Goal: Task Accomplishment & Management: Complete application form

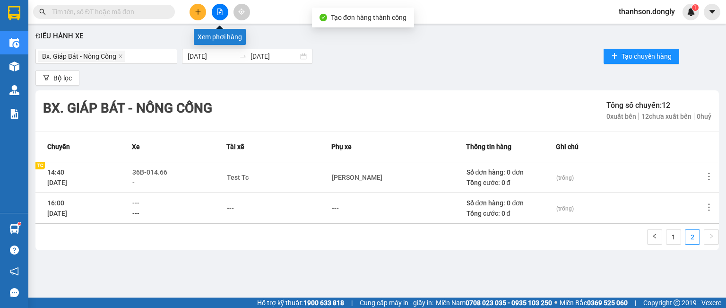
scroll to position [3, 0]
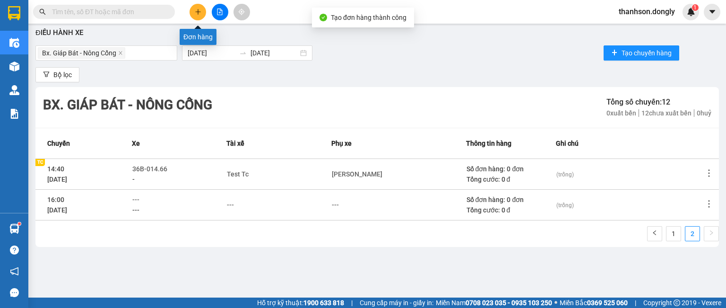
click at [197, 15] on icon "plus" at bounding box center [198, 12] width 7 height 7
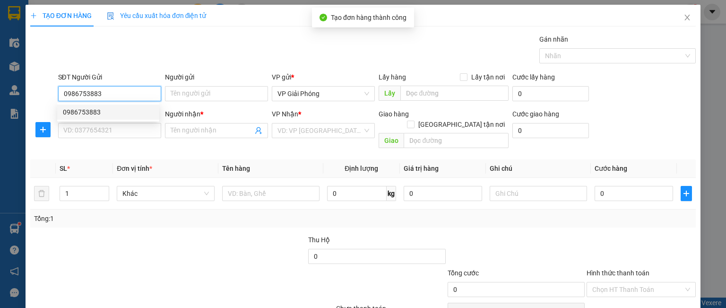
click at [85, 109] on div "0986753883" at bounding box center [108, 112] width 91 height 10
type input "0986753883"
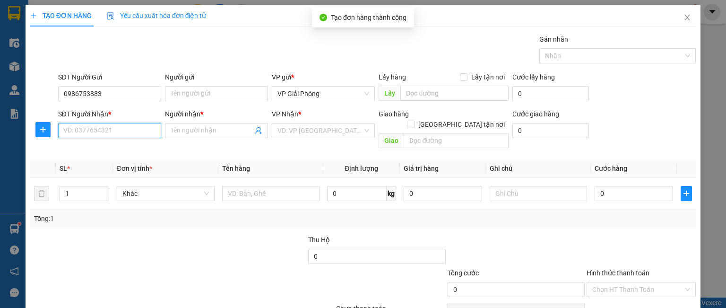
click at [91, 136] on input "SĐT Người Nhận *" at bounding box center [109, 130] width 103 height 15
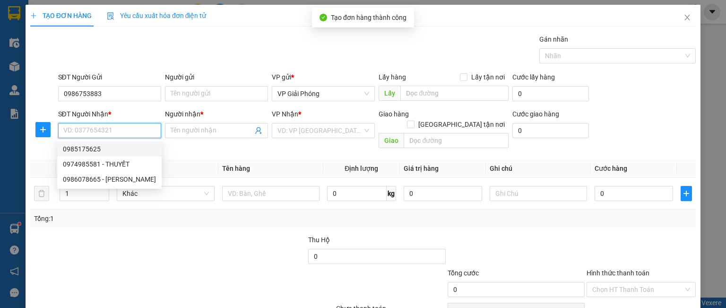
click at [85, 147] on div "0985175625" at bounding box center [109, 149] width 93 height 10
type input "0985175625"
checkbox input "true"
type input "CẦU QUAN"
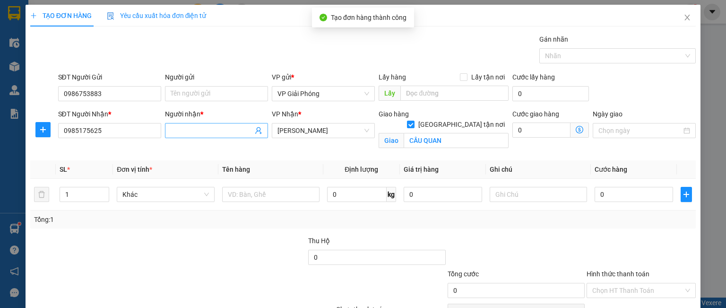
click at [222, 129] on input "Người nhận *" at bounding box center [212, 130] width 82 height 10
click at [168, 63] on div "Gói vận chuyển * Tiêu chuẩn Gán nhãn Nhãn" at bounding box center [377, 50] width 642 height 33
click at [204, 126] on input "T" at bounding box center [212, 130] width 82 height 10
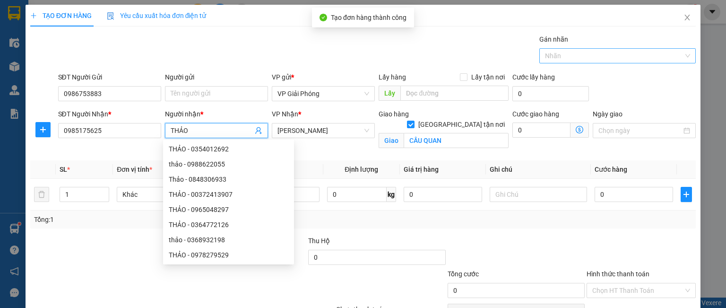
click at [548, 50] on div at bounding box center [613, 55] width 142 height 11
type input "THẢO"
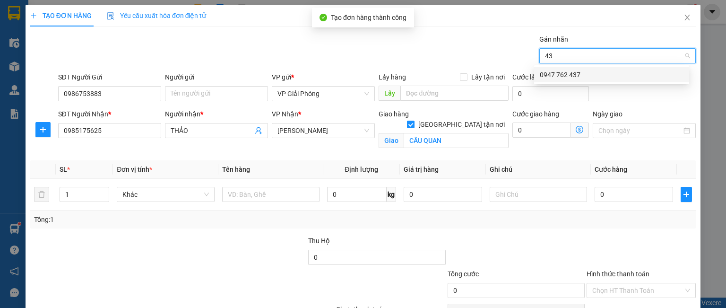
type input "437"
click at [572, 77] on div "0947 762 437" at bounding box center [612, 74] width 144 height 10
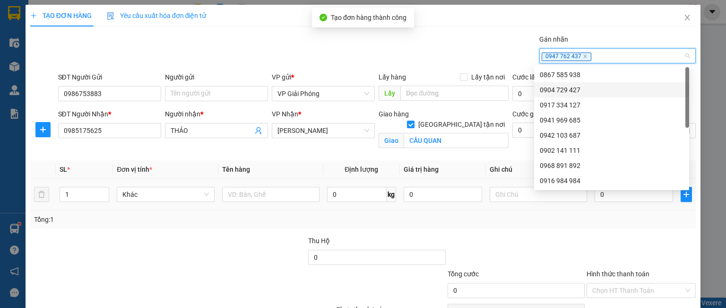
drag, startPoint x: 73, startPoint y: 198, endPoint x: 58, endPoint y: 202, distance: 15.3
click at [59, 202] on td "1" at bounding box center [84, 195] width 57 height 32
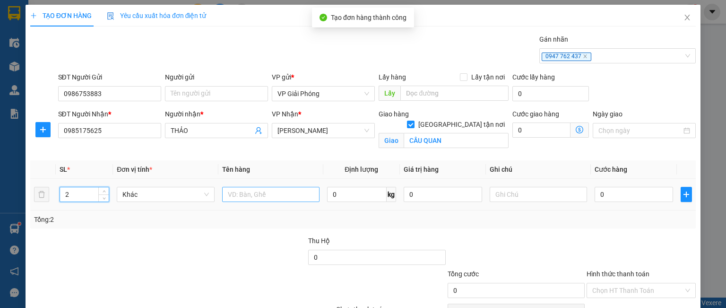
type input "2"
click at [229, 191] on input "text" at bounding box center [270, 194] width 97 height 15
type input "THÙNG"
click at [617, 191] on input "0" at bounding box center [633, 194] width 78 height 15
type input "1"
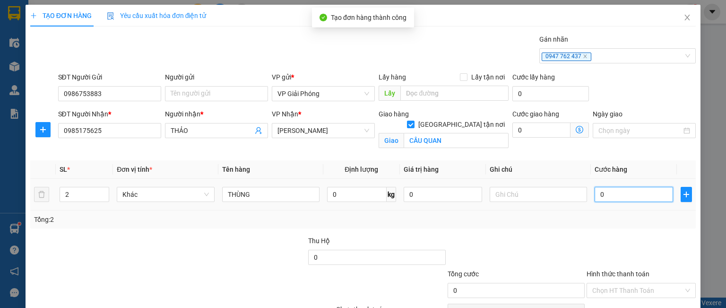
type input "1"
type input "10"
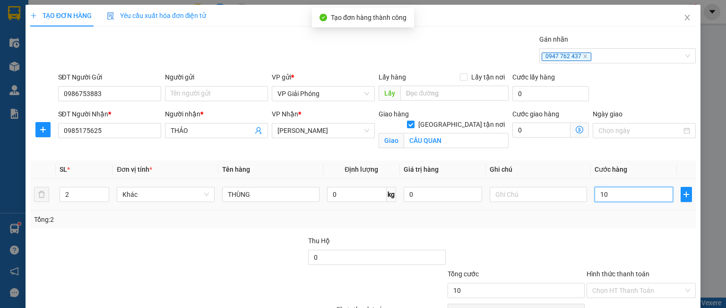
type input "100"
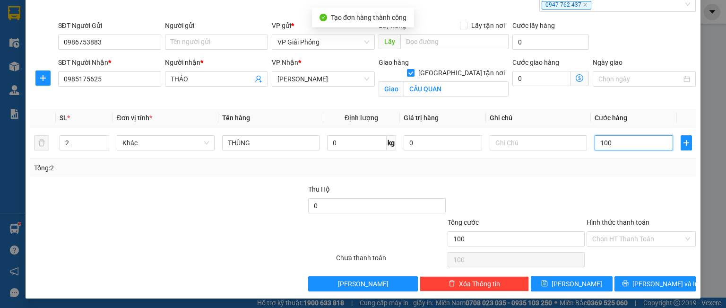
scroll to position [52, 0]
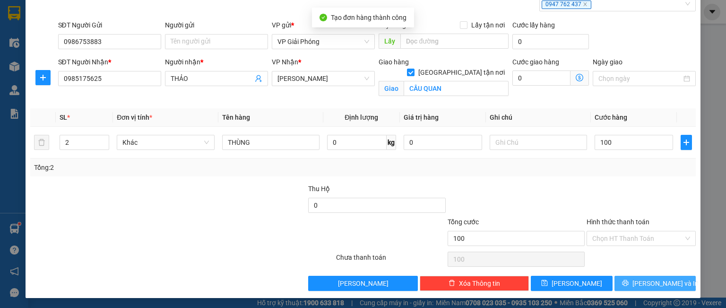
type input "100.000"
click at [627, 286] on button "[PERSON_NAME] và In" at bounding box center [655, 282] width 82 height 15
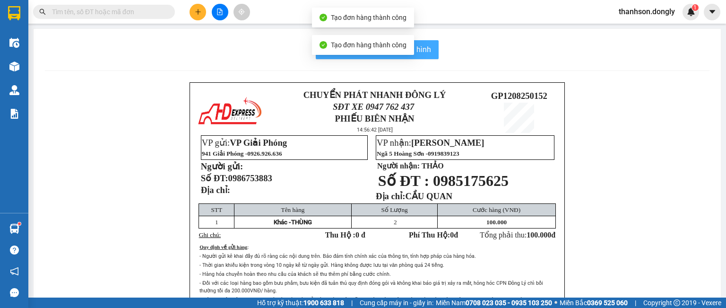
click at [426, 48] on span "In mẫu tem hàng tự cấu hình" at bounding box center [383, 49] width 96 height 12
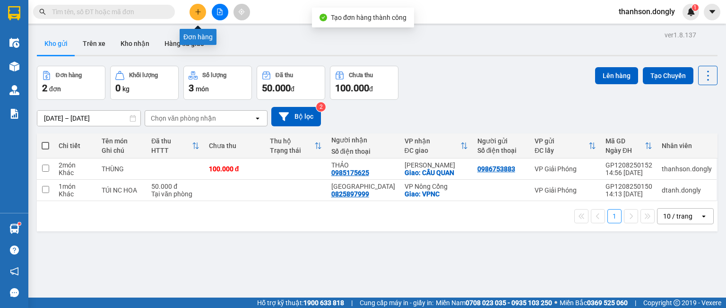
click at [193, 12] on button at bounding box center [197, 12] width 17 height 17
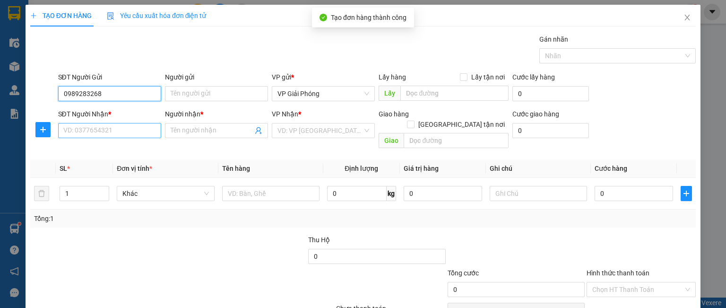
type input "0989283268"
click at [90, 124] on input "SĐT Người Nhận *" at bounding box center [109, 130] width 103 height 15
type input "0965214245"
click at [182, 128] on input "Người nhận *" at bounding box center [212, 130] width 82 height 10
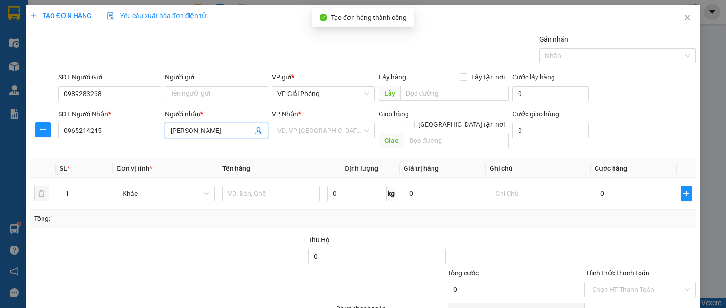
type input "[PERSON_NAME]"
click at [296, 141] on div "VP Nhận * VD: VP [GEOGRAPHIC_DATA]" at bounding box center [323, 125] width 103 height 33
click at [291, 133] on input "search" at bounding box center [319, 130] width 85 height 14
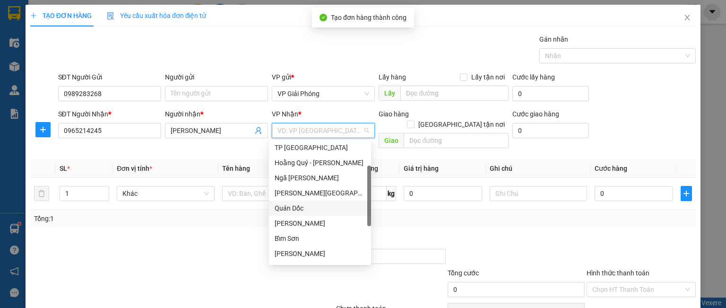
scroll to position [136, 0]
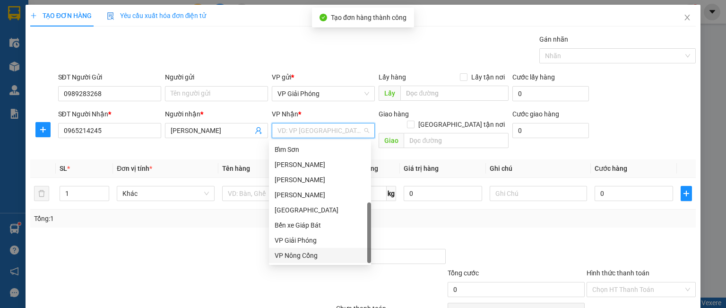
click at [317, 258] on div "VP Nông Cống" at bounding box center [320, 255] width 91 height 10
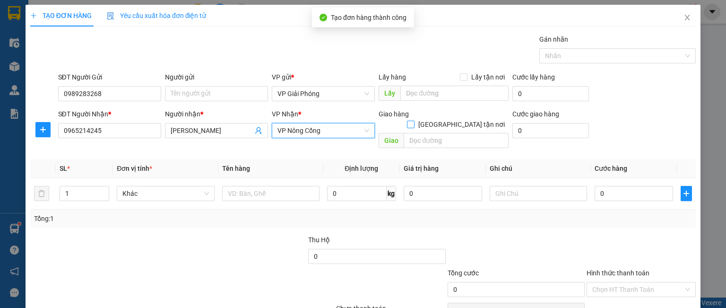
click at [413, 120] on input "[GEOGRAPHIC_DATA] tận nơi" at bounding box center [410, 123] width 7 height 7
checkbox input "true"
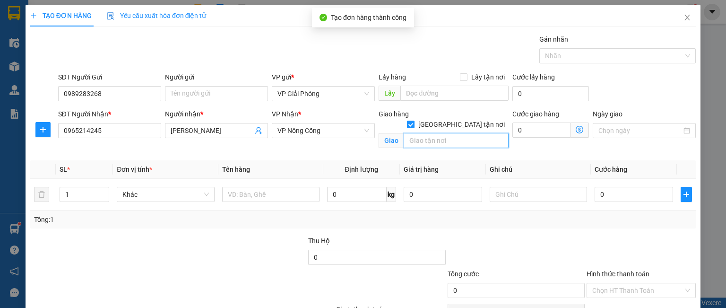
click at [434, 134] on input "text" at bounding box center [456, 140] width 105 height 15
click at [584, 57] on div at bounding box center [613, 55] width 142 height 11
type input "CÔNG LIÊM"
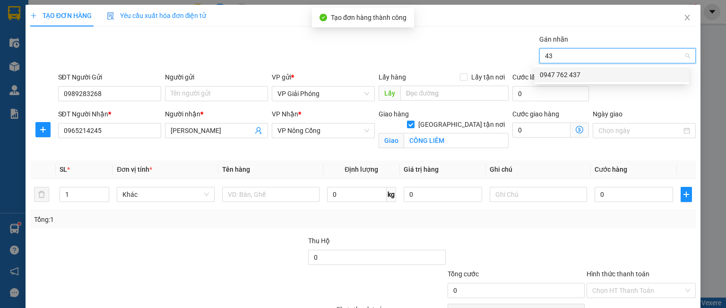
type input "437"
click at [567, 78] on div "0947 762 437" at bounding box center [612, 74] width 144 height 10
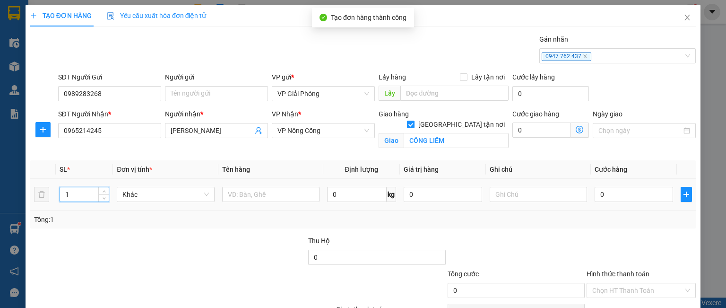
drag, startPoint x: 72, startPoint y: 189, endPoint x: 56, endPoint y: 196, distance: 17.1
click at [56, 196] on td "1" at bounding box center [84, 195] width 57 height 32
type input "5"
click at [249, 196] on input "text" at bounding box center [270, 194] width 97 height 15
type input "KIỆN"
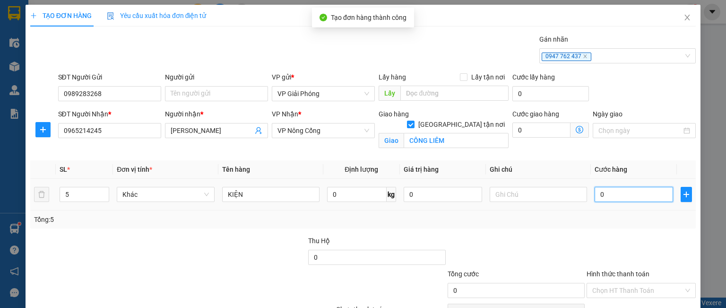
click at [607, 194] on input "0" at bounding box center [633, 194] width 78 height 15
type input "3"
type input "30"
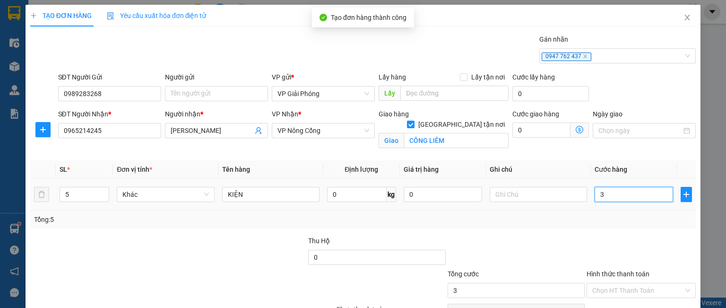
type input "30"
type input "300"
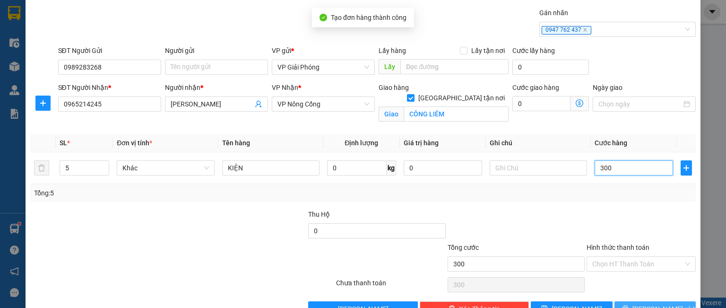
scroll to position [52, 0]
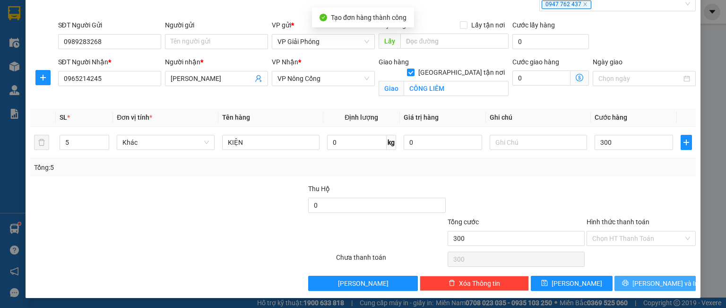
type input "300.000"
click at [622, 277] on button "[PERSON_NAME] và In" at bounding box center [655, 282] width 82 height 15
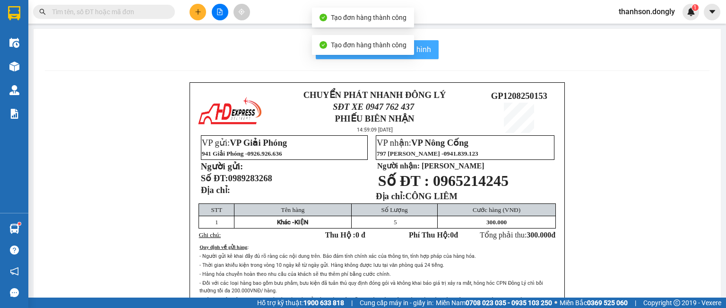
click at [421, 47] on span "In mẫu tem hàng tự cấu hình" at bounding box center [383, 49] width 96 height 12
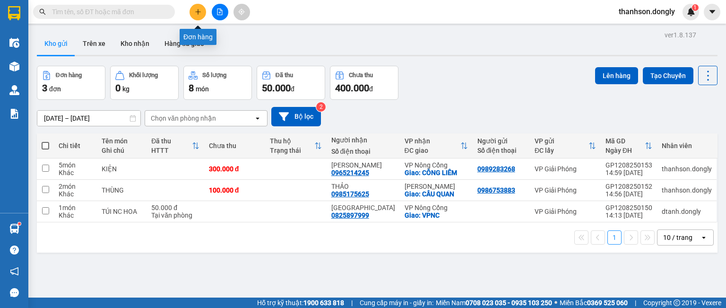
click at [199, 13] on icon "plus" at bounding box center [198, 12] width 7 height 7
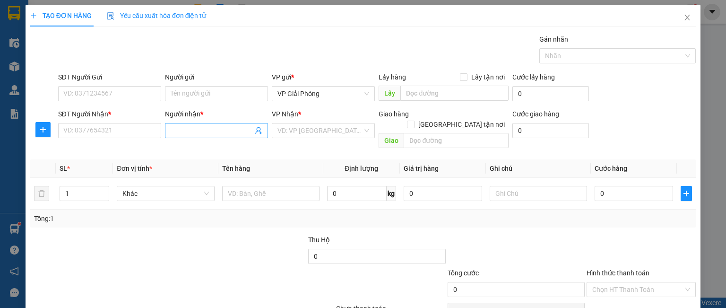
click at [195, 135] on input "Người nhận *" at bounding box center [212, 130] width 82 height 10
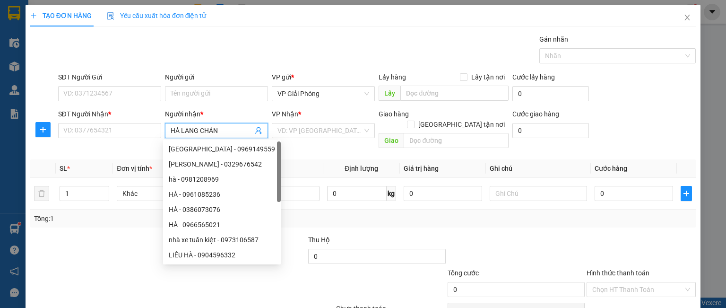
type input "HÀ LANG CHÁNH"
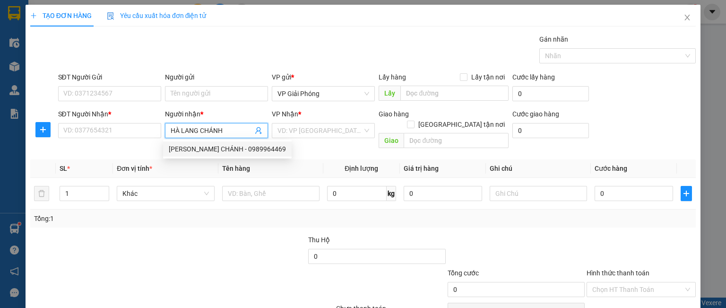
click at [203, 150] on div "[PERSON_NAME] CHÁNH - 0989964469" at bounding box center [227, 149] width 117 height 10
type input "0989964469"
checkbox input "true"
type input "VPHS"
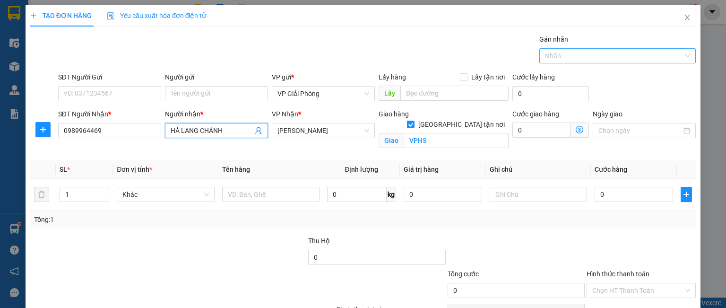
click at [555, 55] on div at bounding box center [613, 55] width 142 height 11
type input "HÀ LANG CHÁNH"
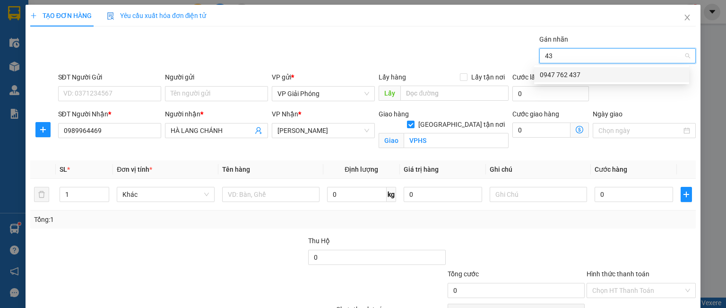
type input "437"
click at [569, 70] on div "0947 762 437" at bounding box center [612, 74] width 144 height 10
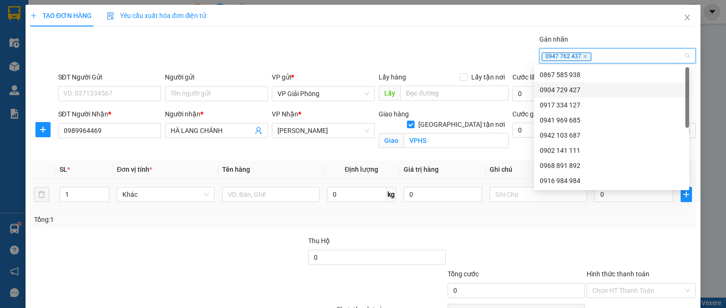
drag, startPoint x: 71, startPoint y: 191, endPoint x: 45, endPoint y: 196, distance: 25.9
click at [53, 195] on tr "1 Khác 0 kg 0 0" at bounding box center [362, 195] width 665 height 32
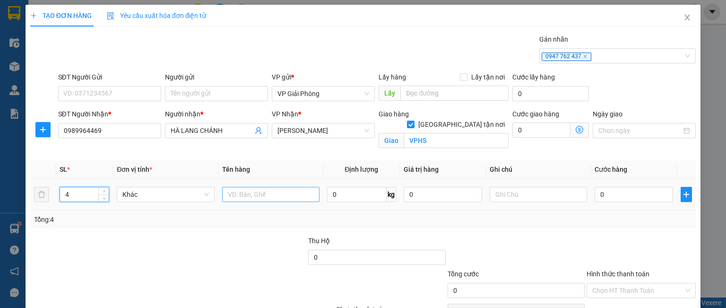
type input "4"
click at [242, 189] on input "text" at bounding box center [270, 194] width 97 height 15
type input "THÙNG"
click at [603, 189] on input "0" at bounding box center [633, 194] width 78 height 15
type input "2"
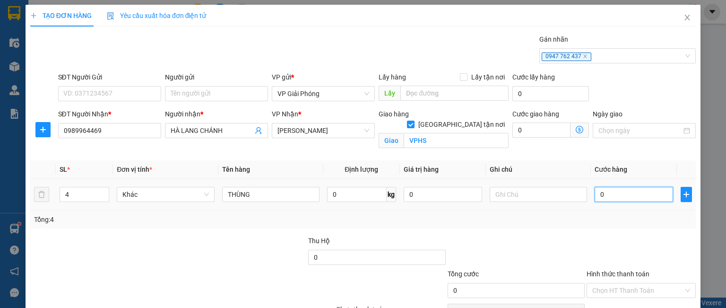
type input "2"
type input "25"
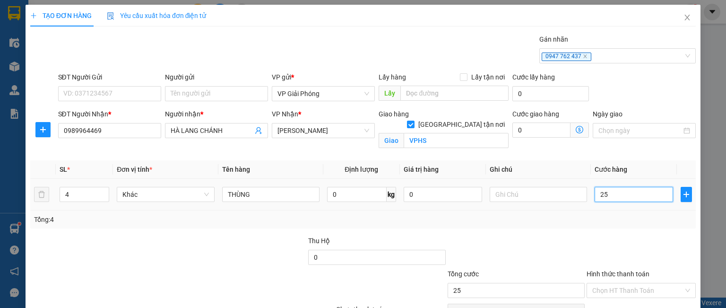
type input "250"
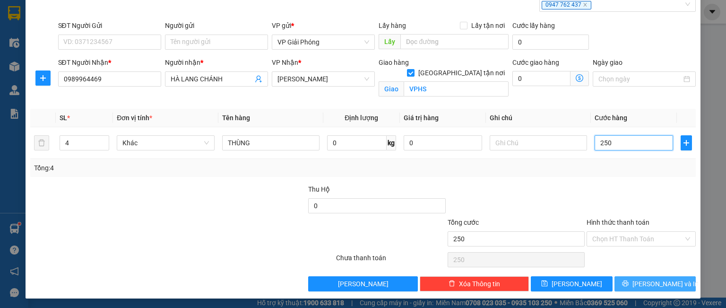
scroll to position [52, 0]
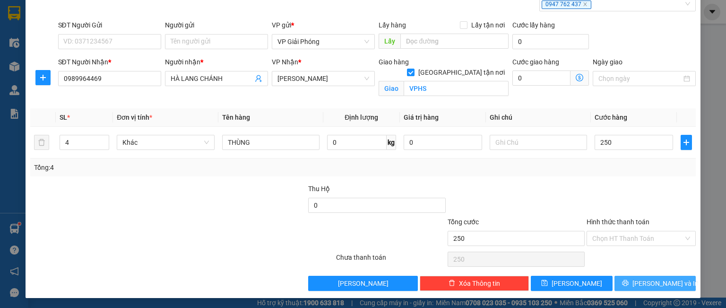
type input "250.000"
click at [628, 279] on icon "printer" at bounding box center [625, 282] width 7 height 7
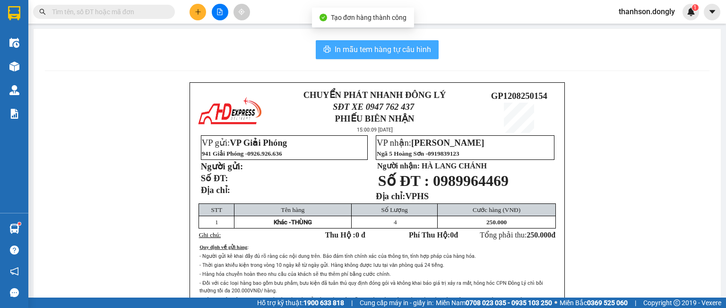
click at [380, 43] on span "In mẫu tem hàng tự cấu hình" at bounding box center [383, 49] width 96 height 12
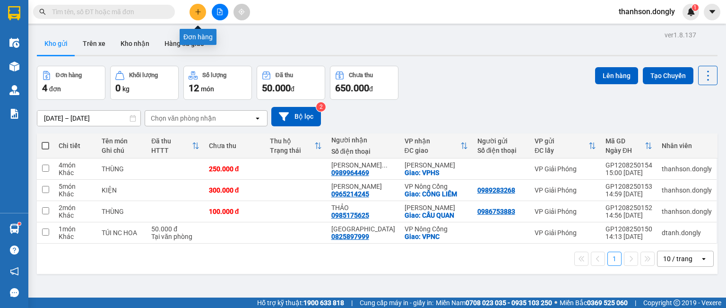
click at [195, 10] on icon "plus" at bounding box center [198, 12] width 7 height 7
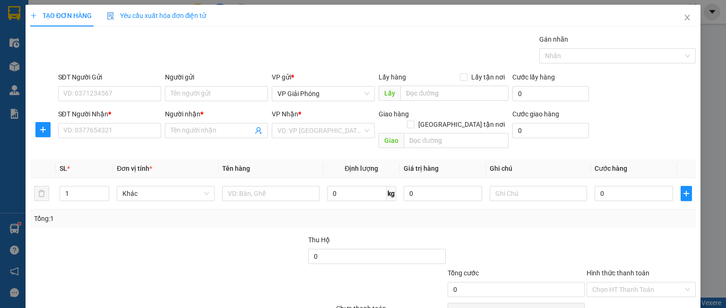
click at [96, 141] on div "SĐT Người Nhận * VD: 0377654321" at bounding box center [109, 125] width 103 height 33
click at [98, 130] on input "SĐT Người Nhận *" at bounding box center [109, 130] width 103 height 15
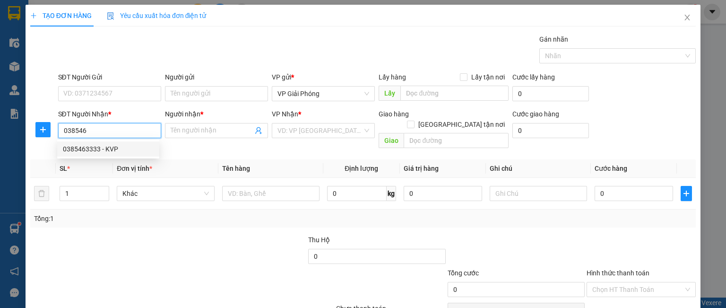
click at [114, 148] on div "0385463333 - KVP" at bounding box center [108, 149] width 91 height 10
type input "0385463333"
type input "KVP"
checkbox input "true"
type input "[PERSON_NAME]"
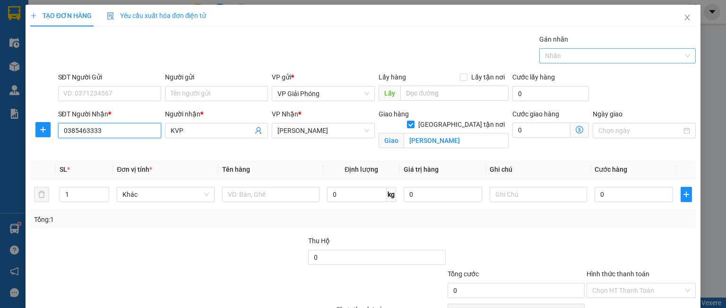
click at [561, 52] on div at bounding box center [613, 55] width 142 height 11
type input "0385463333"
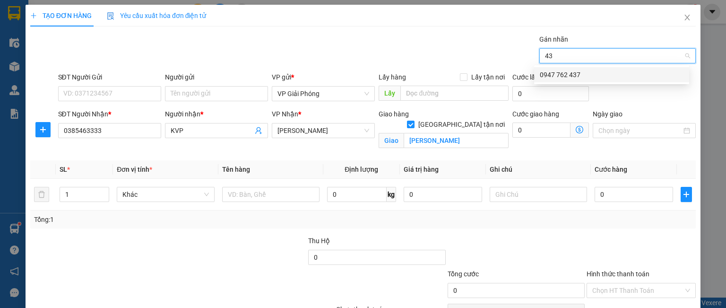
type input "437"
click at [550, 71] on div "0947 762 437" at bounding box center [612, 74] width 144 height 10
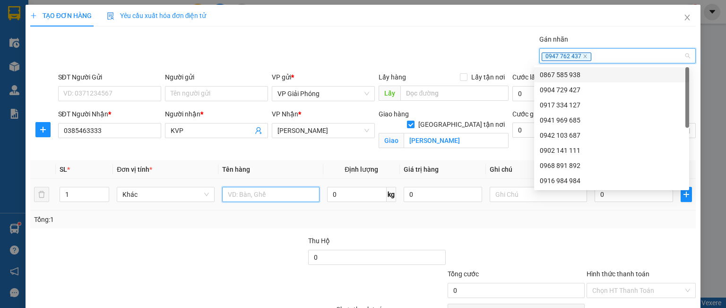
click at [238, 189] on input "text" at bounding box center [270, 194] width 97 height 15
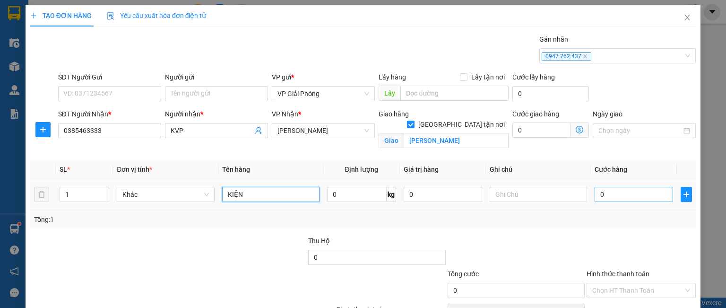
type input "KIỆN"
click at [598, 198] on input "0" at bounding box center [633, 194] width 78 height 15
type input "5"
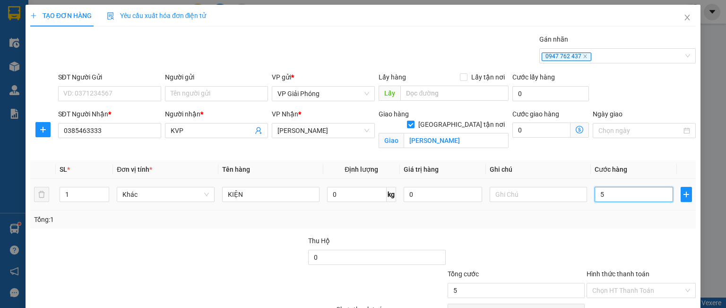
type input "50"
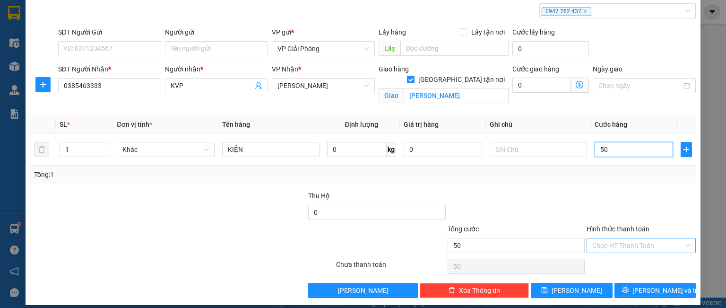
scroll to position [52, 0]
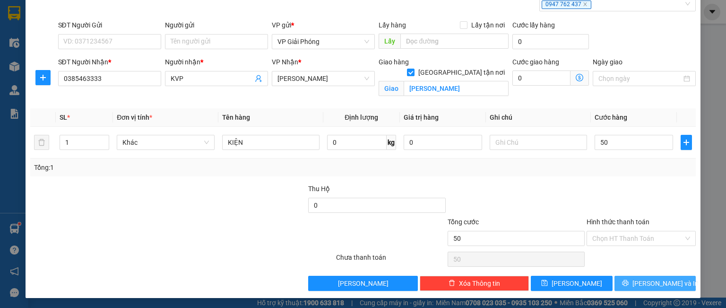
type input "50.000"
click at [628, 285] on icon "printer" at bounding box center [625, 282] width 7 height 7
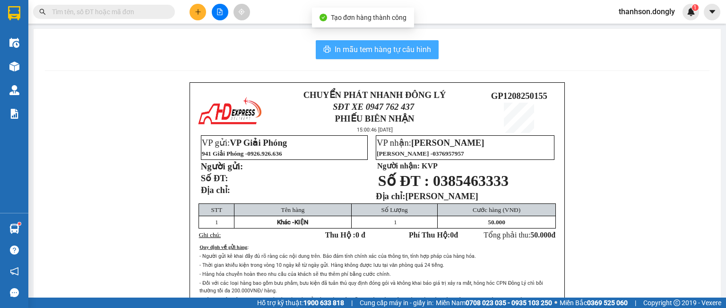
click at [358, 49] on span "In mẫu tem hàng tự cấu hình" at bounding box center [383, 49] width 96 height 12
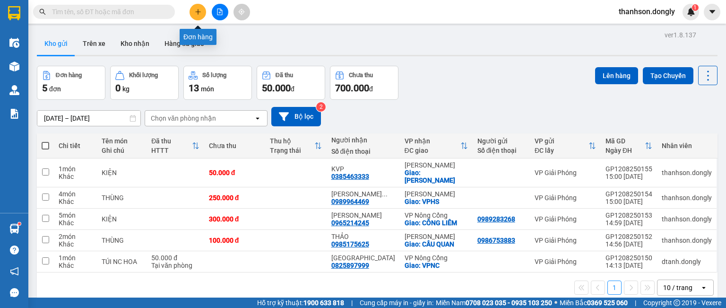
click at [198, 9] on icon "plus" at bounding box center [198, 11] width 0 height 5
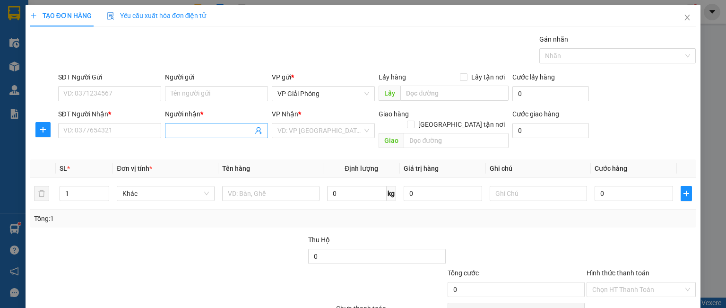
click at [180, 126] on input "Người nhận *" at bounding box center [212, 130] width 82 height 10
type input "C SAO"
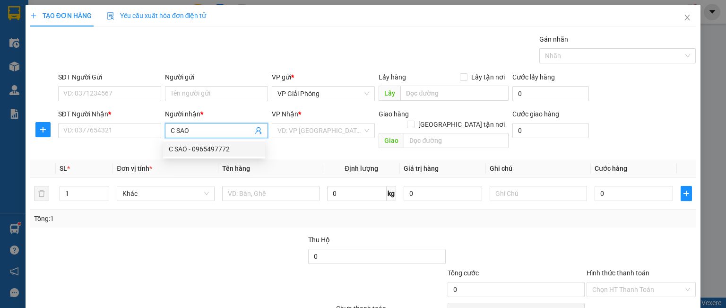
click at [204, 149] on div "C SAO - 0965497772" at bounding box center [214, 149] width 91 height 10
type input "0965497772"
checkbox input "true"
type input "282 hải thượng lãn ông"
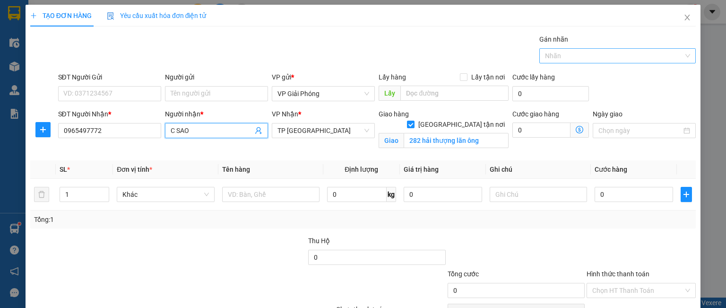
click at [584, 56] on div at bounding box center [613, 55] width 142 height 11
type input "C SAO"
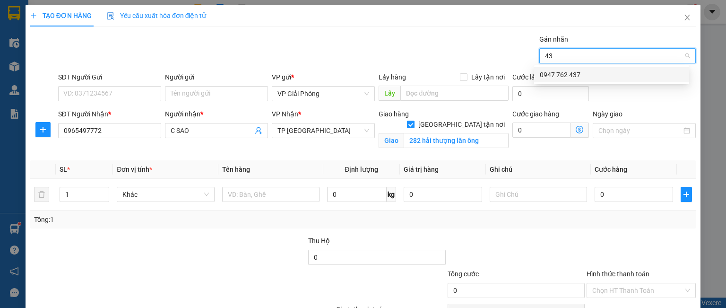
type input "437"
click at [575, 73] on div "0947 762 437" at bounding box center [612, 74] width 144 height 10
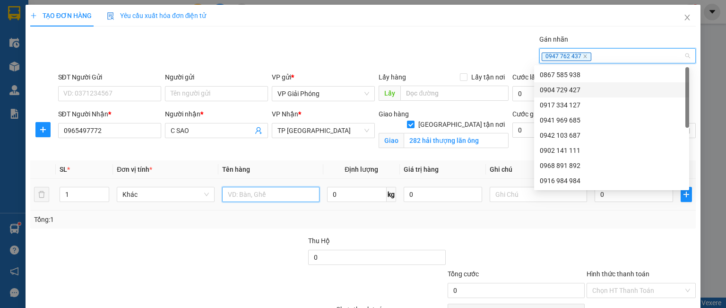
click at [236, 190] on input "text" at bounding box center [270, 194] width 97 height 15
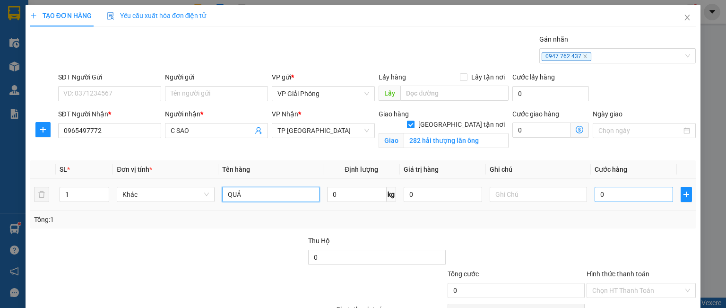
type input "QUẢ"
click at [602, 189] on input "0" at bounding box center [633, 194] width 78 height 15
type input "3"
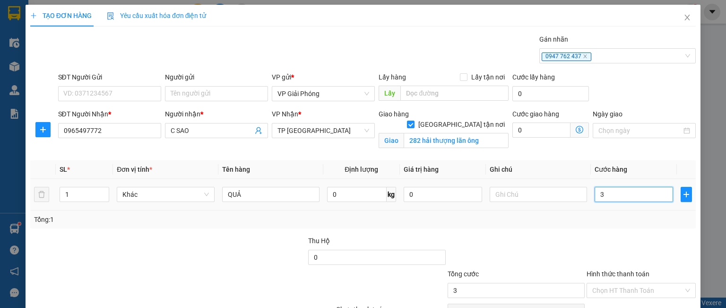
type input "30"
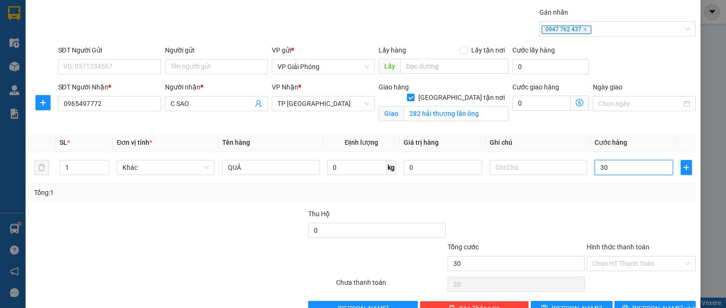
scroll to position [52, 0]
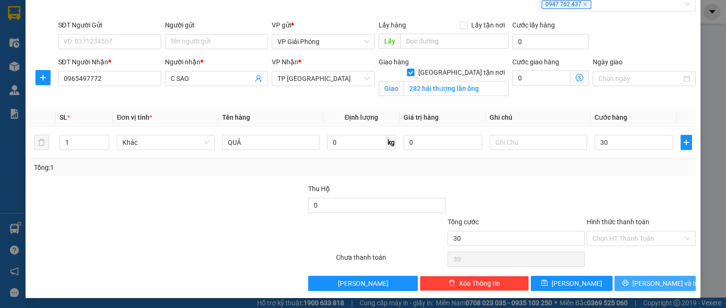
type input "30.000"
click at [647, 281] on span "[PERSON_NAME] và In" at bounding box center [665, 283] width 66 height 10
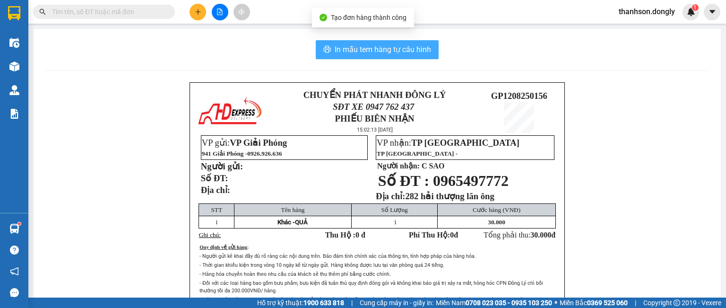
click at [368, 51] on span "In mẫu tem hàng tự cấu hình" at bounding box center [383, 49] width 96 height 12
